Goal: Transaction & Acquisition: Book appointment/travel/reservation

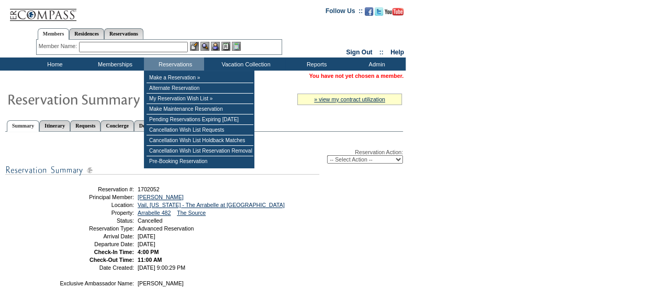
click at [166, 46] on input "text" at bounding box center [133, 47] width 109 height 10
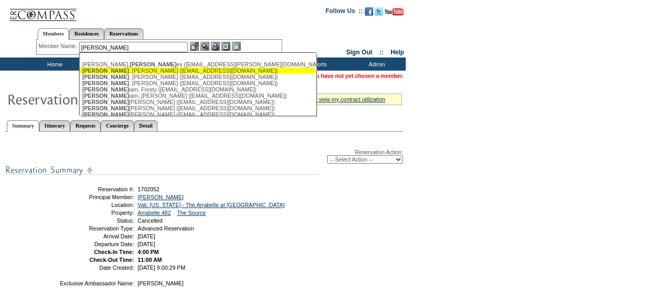
click at [137, 71] on div "Gill , Dan (dgill@silveroaksp.com)" at bounding box center [197, 71] width 230 height 6
type input "Gill, Dan (dgill@silveroaksp.com)"
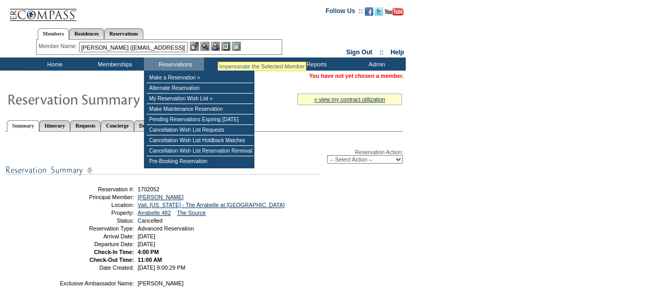
click at [218, 49] on img at bounding box center [215, 46] width 9 height 9
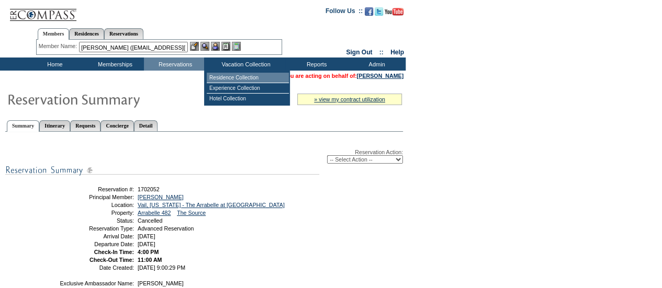
click at [234, 75] on td "Residence Collection" at bounding box center [248, 78] width 82 height 10
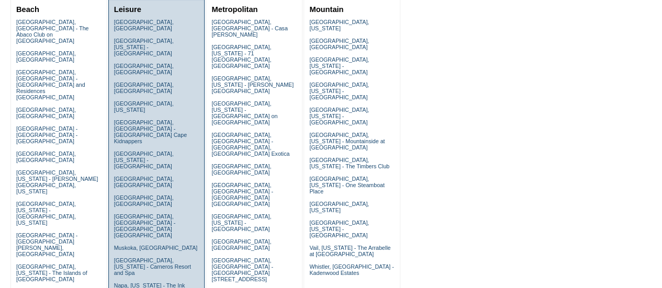
scroll to position [218, 0]
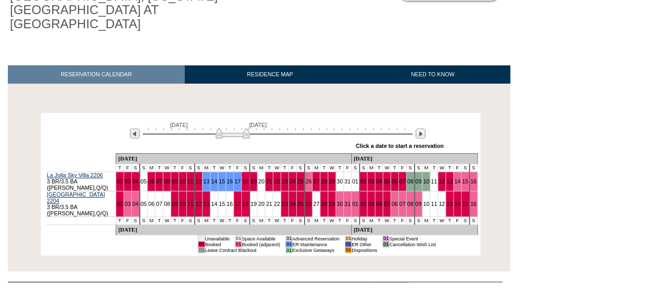
scroll to position [118, 0]
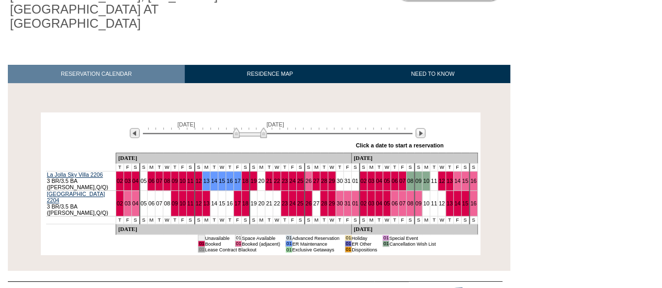
drag, startPoint x: 239, startPoint y: 117, endPoint x: 254, endPoint y: 120, distance: 15.4
click at [254, 128] on img at bounding box center [250, 133] width 34 height 10
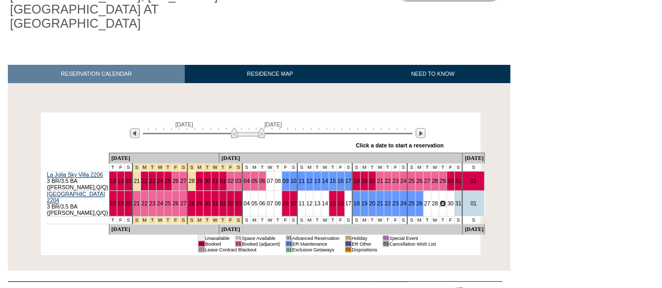
click at [440, 200] on link "29" at bounding box center [443, 203] width 6 height 6
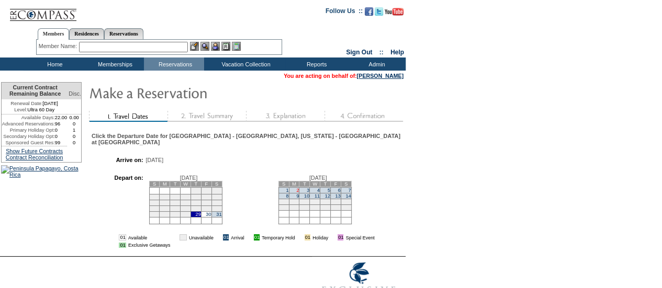
click at [299, 193] on link "2" at bounding box center [297, 190] width 3 height 5
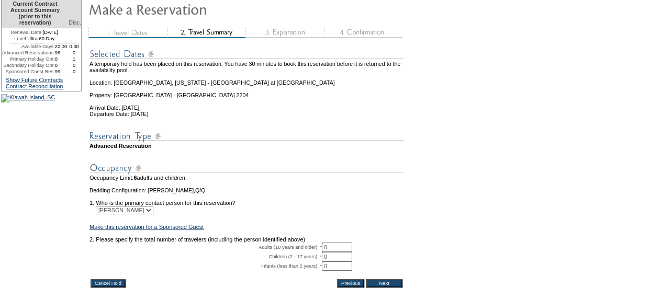
scroll to position [88, 0]
drag, startPoint x: 345, startPoint y: 257, endPoint x: 333, endPoint y: 258, distance: 12.6
click at [333, 252] on input "0" at bounding box center [337, 246] width 30 height 9
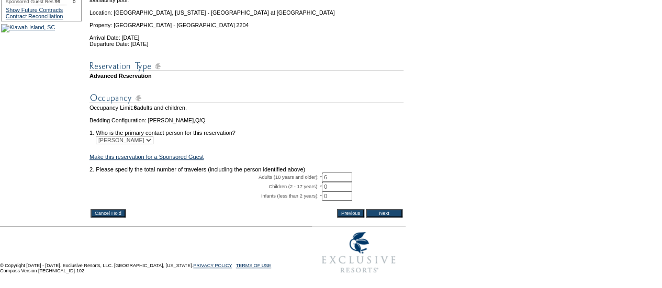
type input "6"
click at [390, 209] on input "Next" at bounding box center [384, 213] width 37 height 8
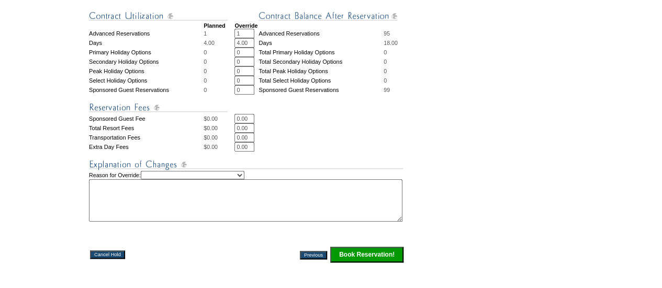
scroll to position [433, 0]
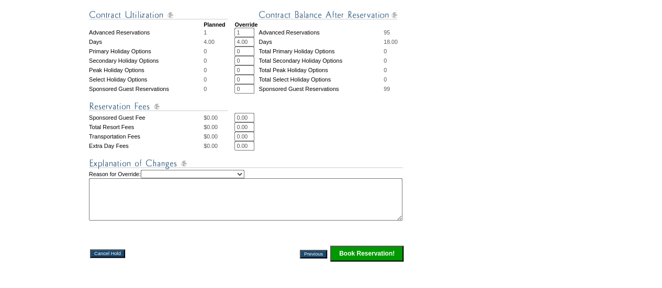
click at [362, 262] on input "Book Reservation!" at bounding box center [366, 254] width 73 height 16
